Goal: Check status: Check status

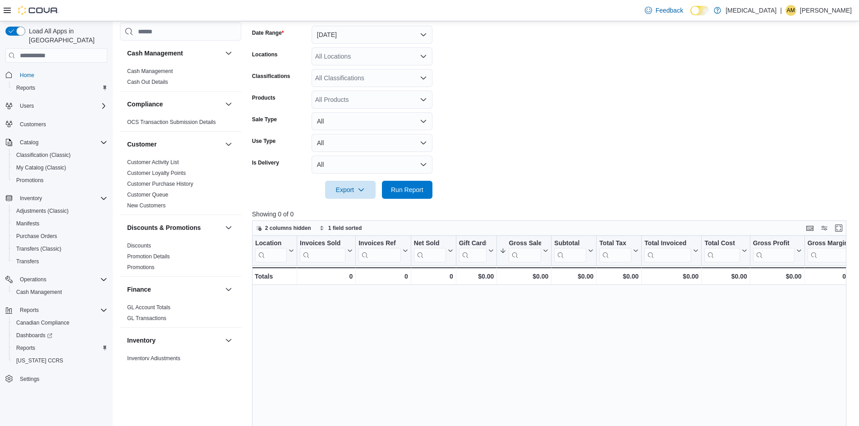
scroll to position [539, 0]
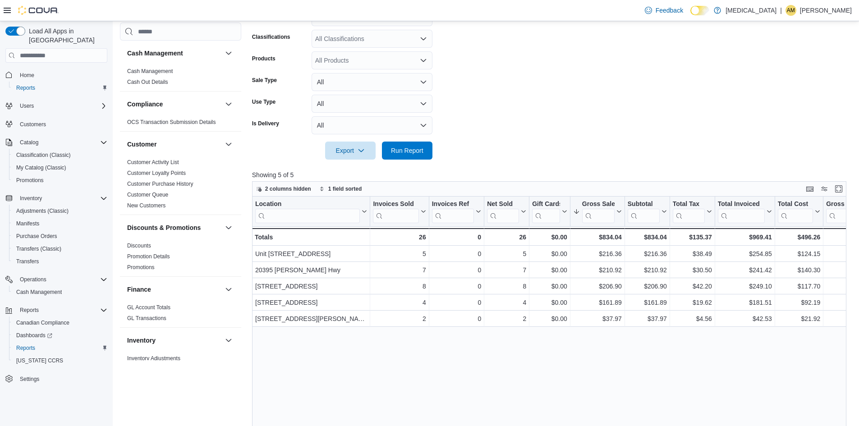
scroll to position [180, 0]
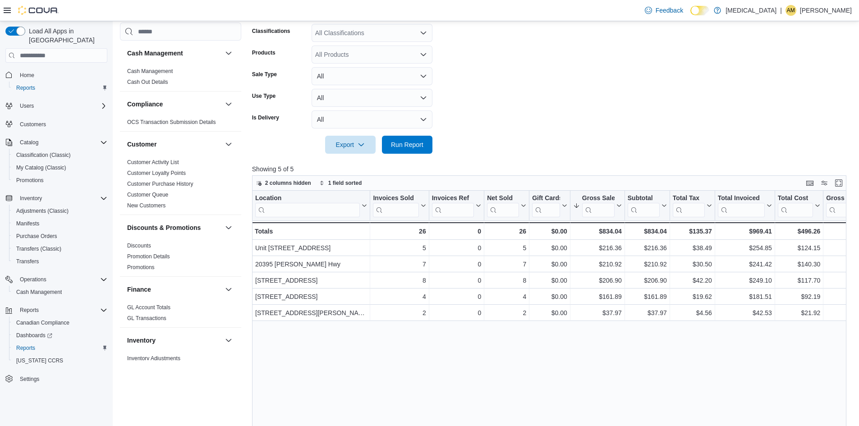
click at [535, 107] on form "Date Range [DATE] Locations All Locations Classifications All Classifications P…" at bounding box center [552, 62] width 600 height 184
